Goal: Information Seeking & Learning: Learn about a topic

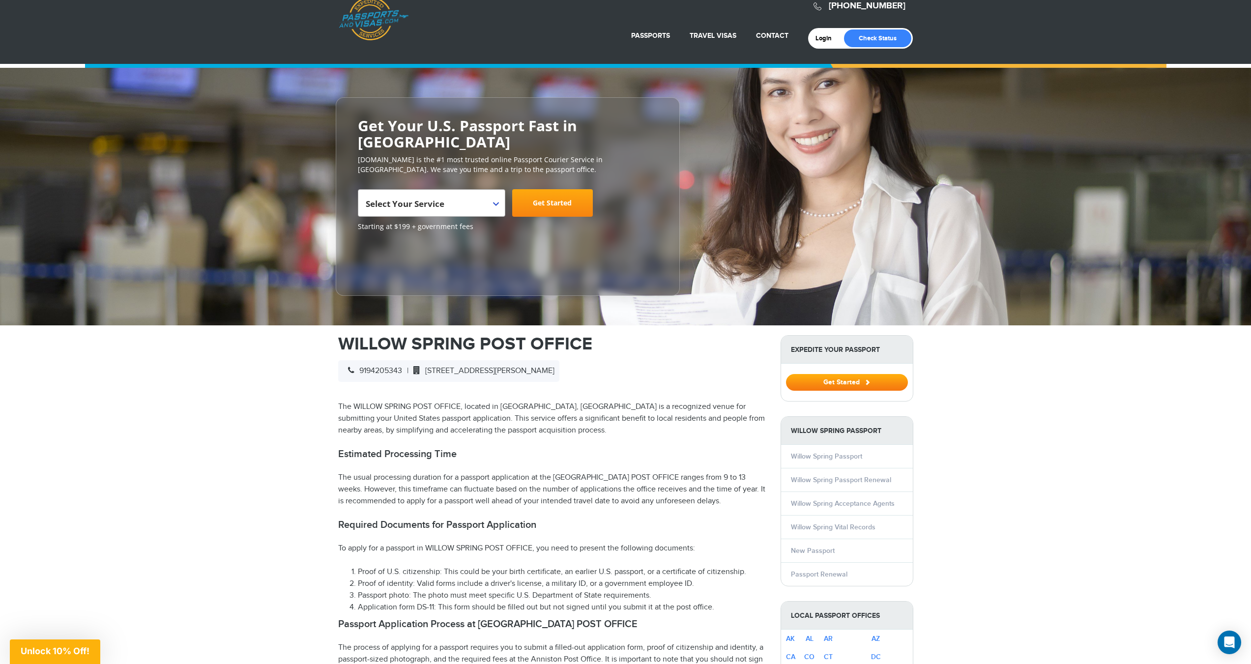
scroll to position [49, 0]
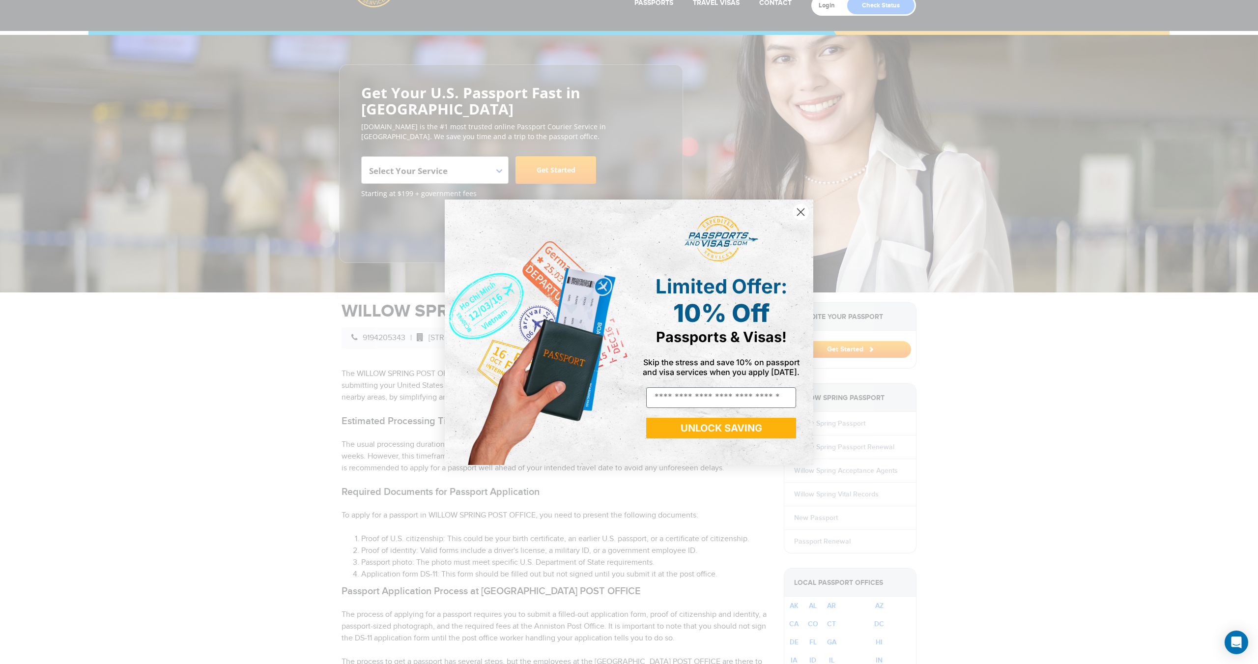
click at [801, 213] on icon "Close dialog" at bounding box center [801, 211] width 7 height 7
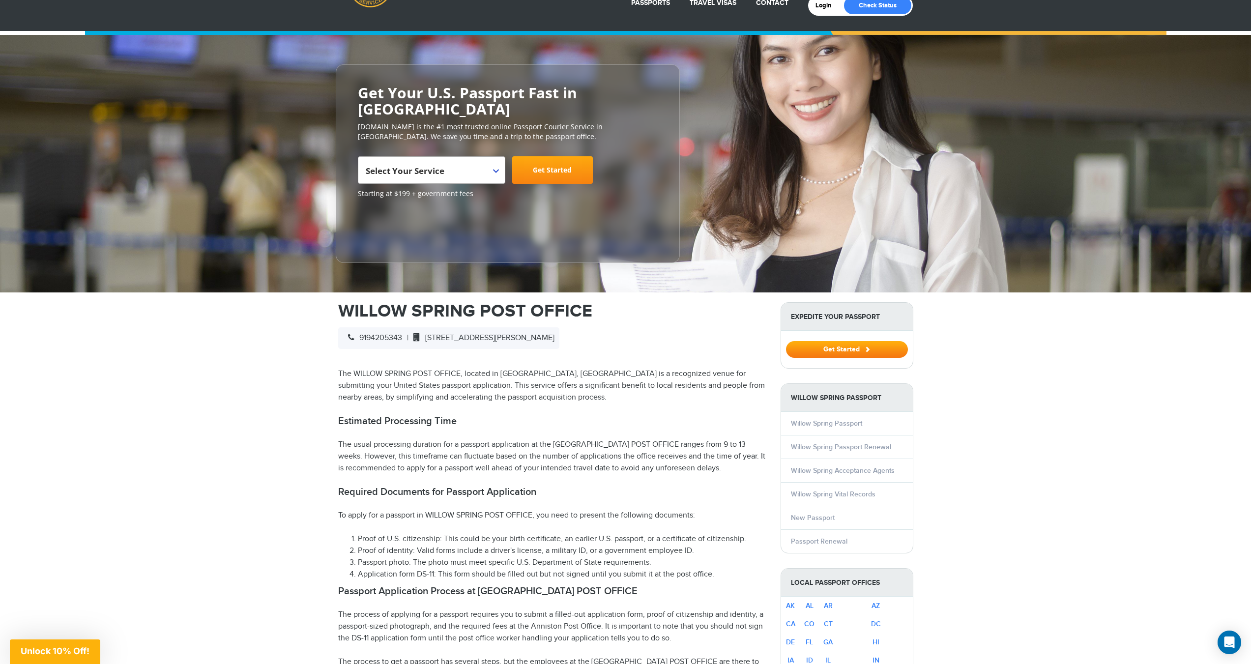
scroll to position [0, 0]
click at [482, 440] on p "The usual processing duration for a passport application at the [GEOGRAPHIC_DAT…" at bounding box center [552, 456] width 428 height 35
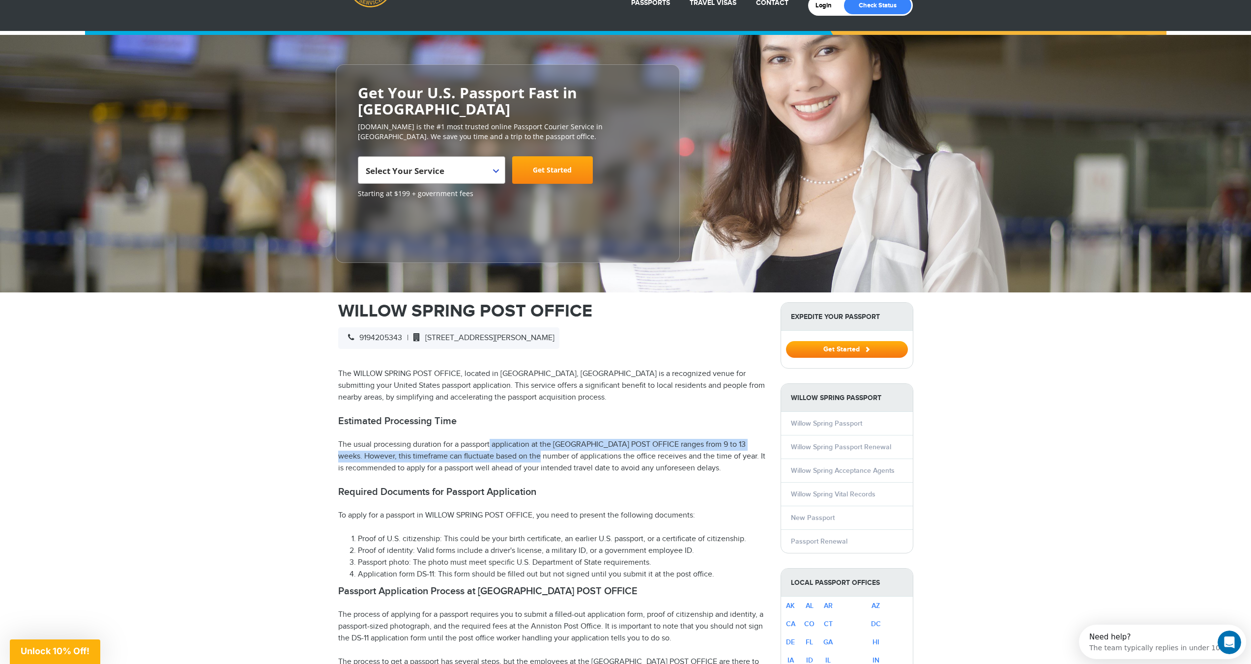
drag, startPoint x: 482, startPoint y: 440, endPoint x: 494, endPoint y: 462, distance: 24.9
click at [494, 462] on p "The usual processing duration for a passport application at the [GEOGRAPHIC_DAT…" at bounding box center [552, 456] width 428 height 35
click at [487, 455] on p "The usual processing duration for a passport application at the [GEOGRAPHIC_DAT…" at bounding box center [552, 456] width 428 height 35
click at [487, 454] on p "The usual processing duration for a passport application at the [GEOGRAPHIC_DAT…" at bounding box center [552, 456] width 428 height 35
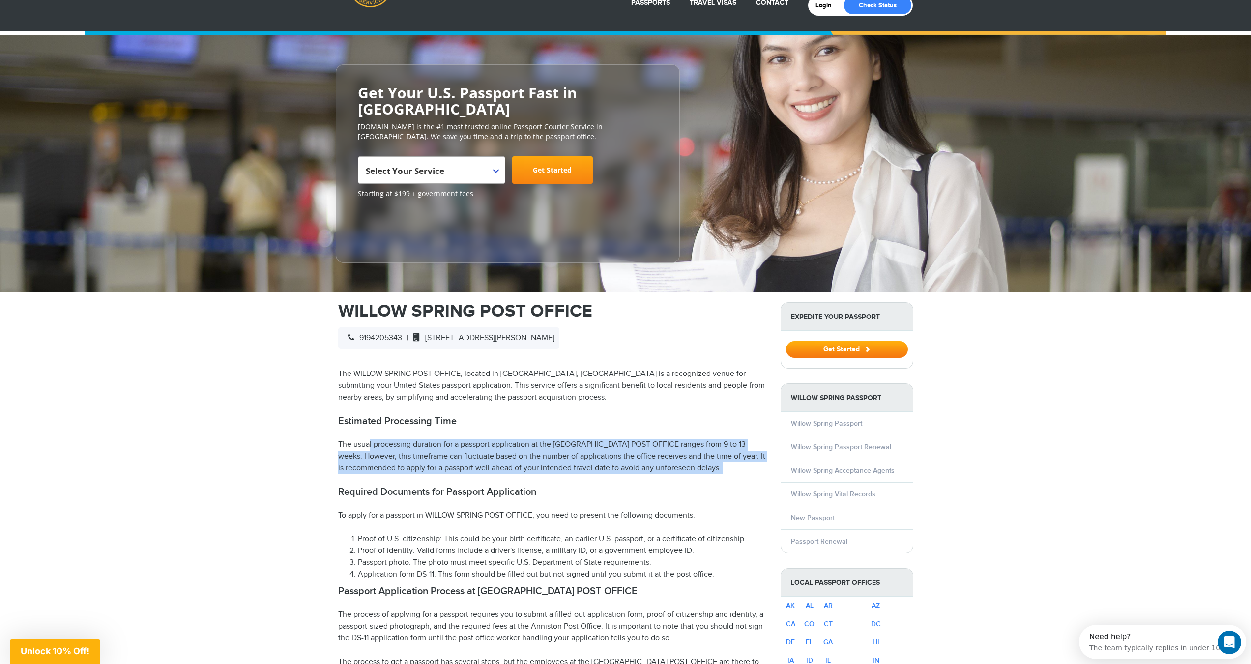
click at [487, 454] on p "The usual processing duration for a passport application at the [GEOGRAPHIC_DAT…" at bounding box center [552, 456] width 428 height 35
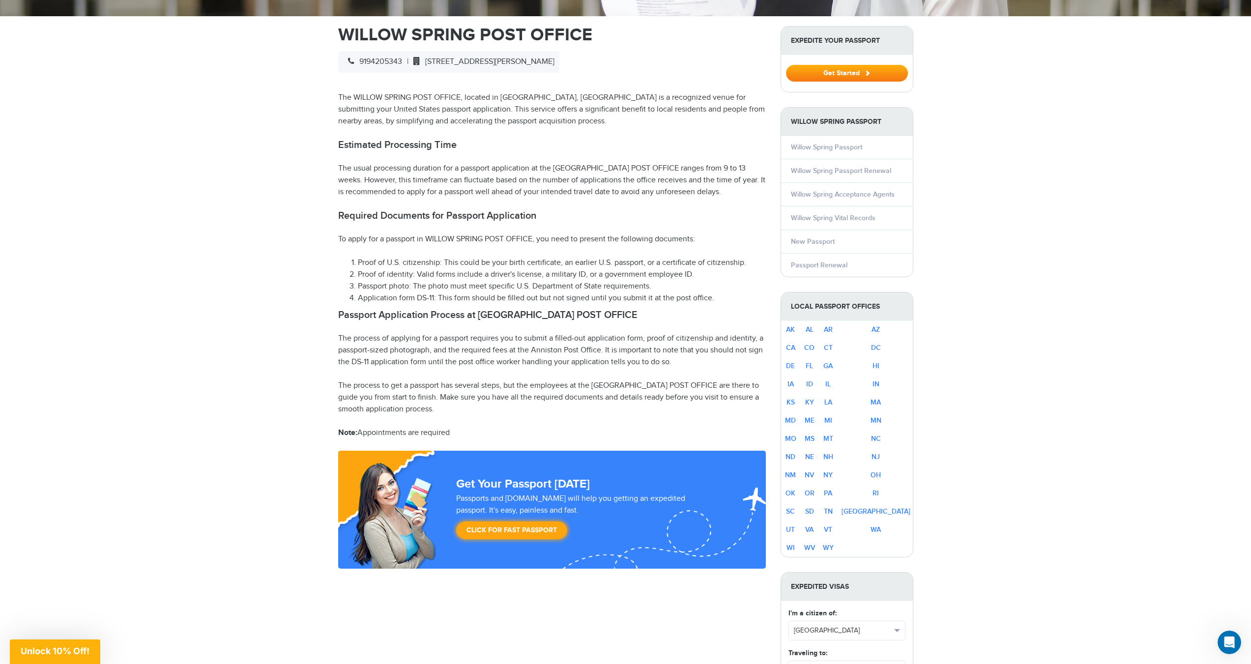
scroll to position [344, 0]
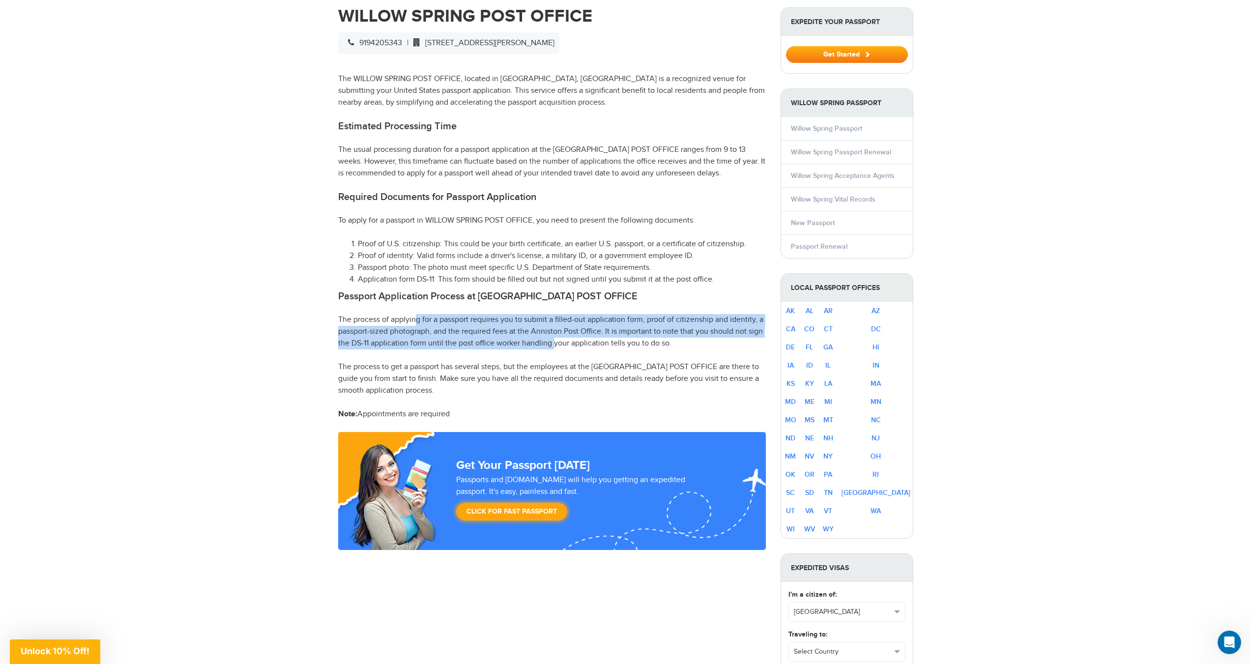
drag, startPoint x: 416, startPoint y: 320, endPoint x: 544, endPoint y: 343, distance: 130.7
click at [555, 345] on p "The process of applying for a passport requires you to submit a filled-out appl…" at bounding box center [552, 331] width 428 height 35
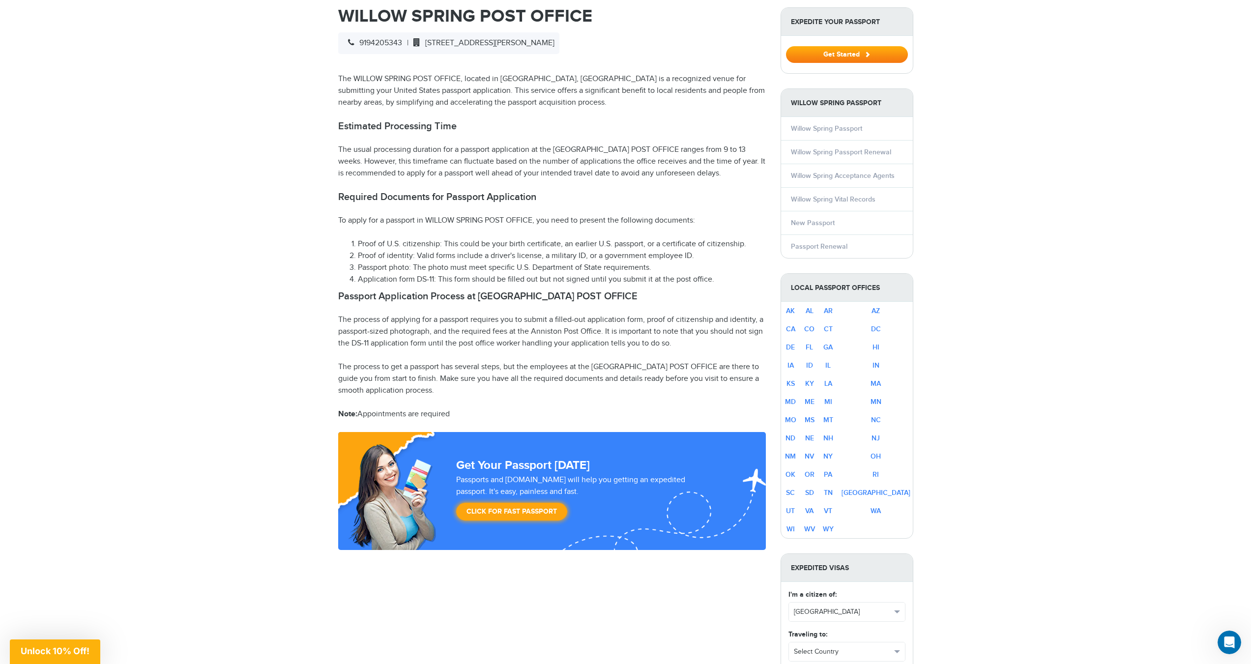
click at [458, 361] on p "The process to get a passport has several steps, but the employees at the [GEOG…" at bounding box center [552, 378] width 428 height 35
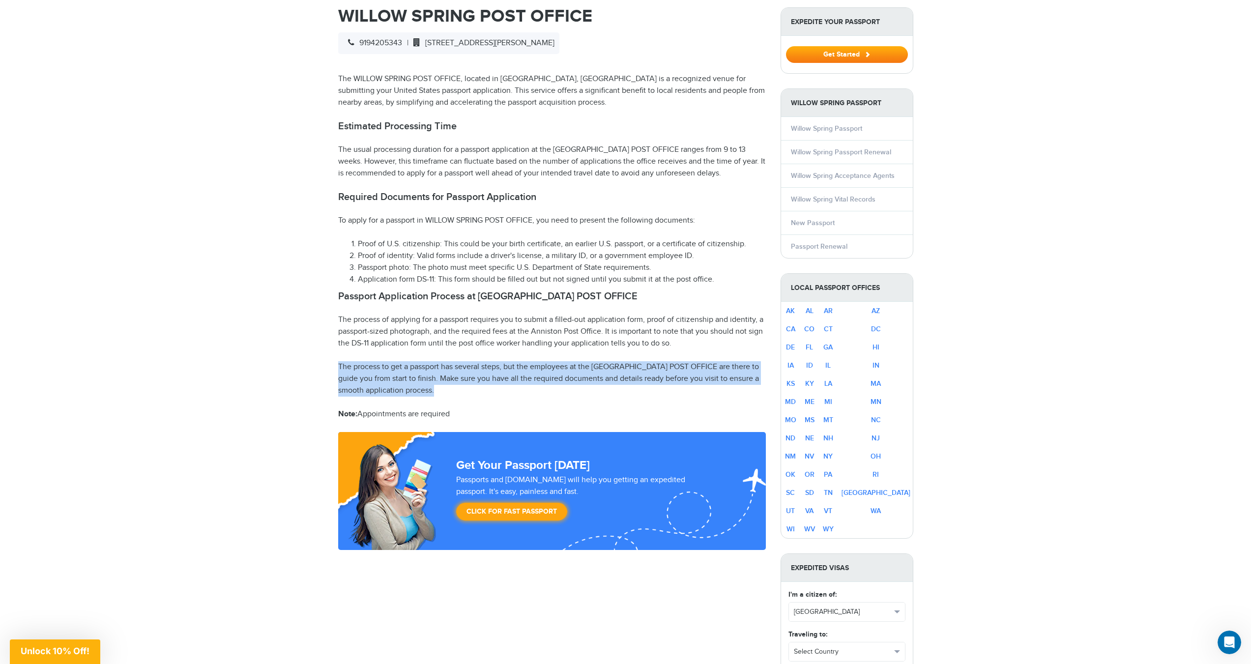
click at [458, 361] on p "The process to get a passport has several steps, but the employees at the [GEOG…" at bounding box center [552, 378] width 428 height 35
click at [369, 362] on p "The process to get a passport has several steps, but the employees at the [GEOG…" at bounding box center [552, 378] width 428 height 35
drag, startPoint x: 369, startPoint y: 362, endPoint x: 386, endPoint y: 385, distance: 28.8
click at [386, 385] on p "The process to get a passport has several steps, but the employees at the [GEOG…" at bounding box center [552, 378] width 428 height 35
click at [402, 373] on p "The process to get a passport has several steps, but the employees at the [GEOG…" at bounding box center [552, 378] width 428 height 35
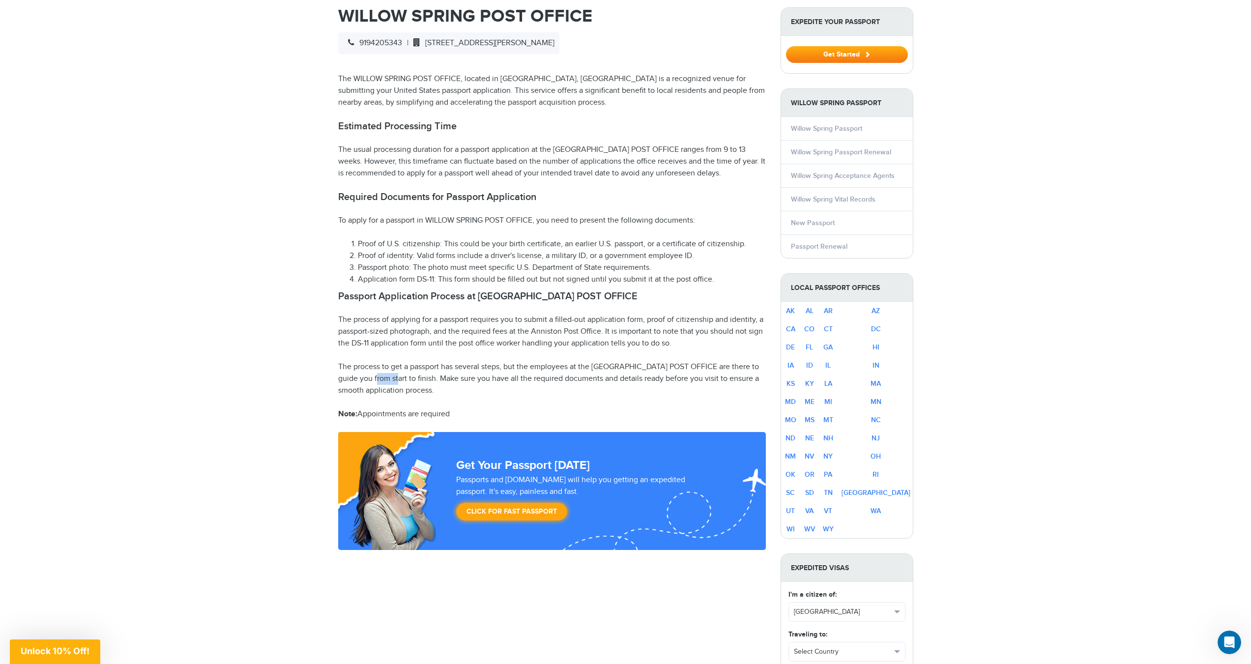
click at [402, 373] on p "The process to get a passport has several steps, but the employees at the [GEOG…" at bounding box center [552, 378] width 428 height 35
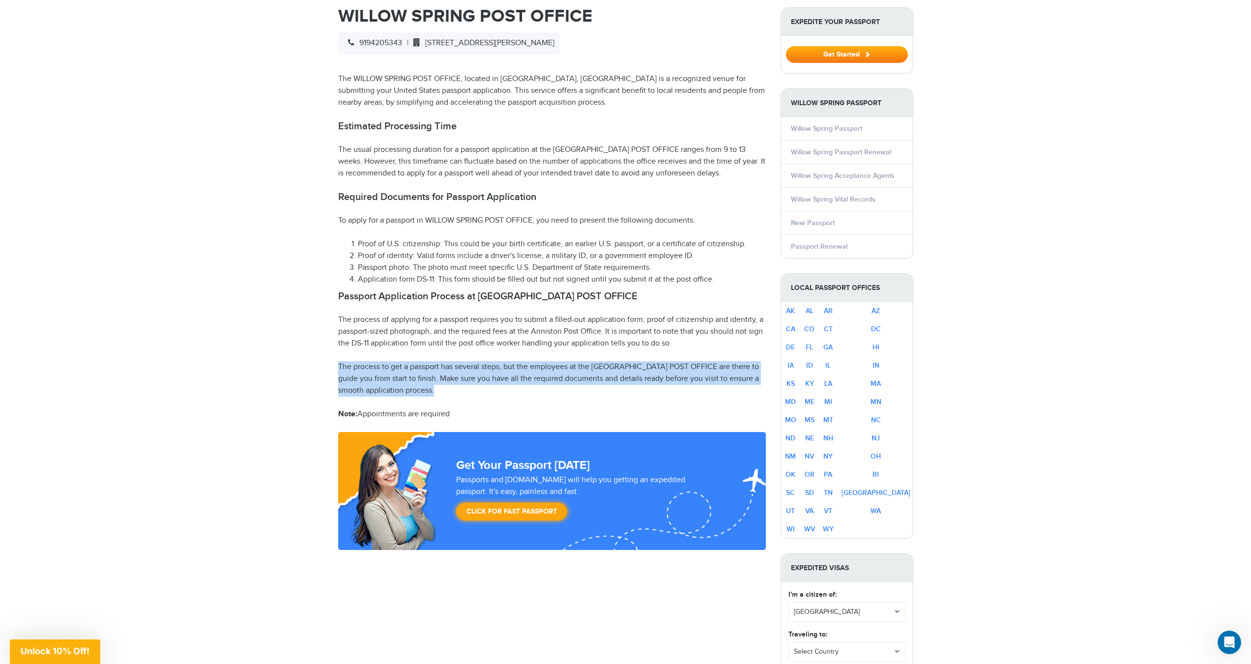
click at [402, 373] on p "The process to get a passport has several steps, but the employees at the [GEOG…" at bounding box center [552, 378] width 428 height 35
click at [377, 375] on p "The process to get a passport has several steps, but the employees at the [GEOG…" at bounding box center [552, 378] width 428 height 35
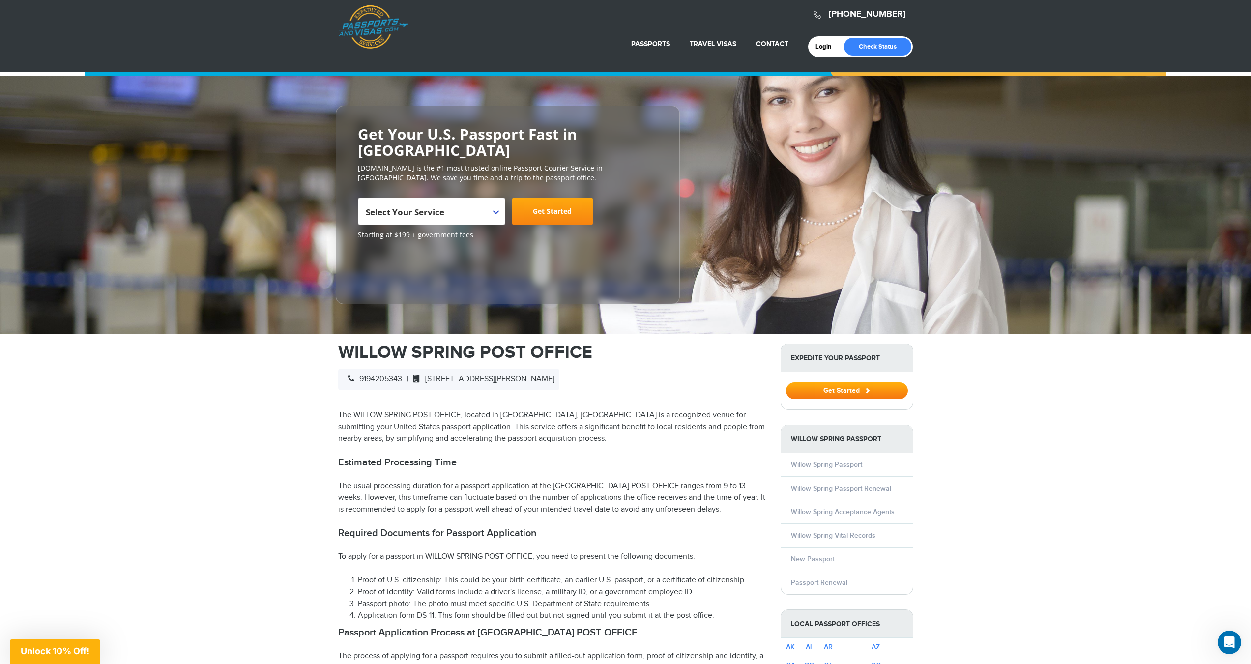
scroll to position [0, 0]
